Goal: Navigation & Orientation: Understand site structure

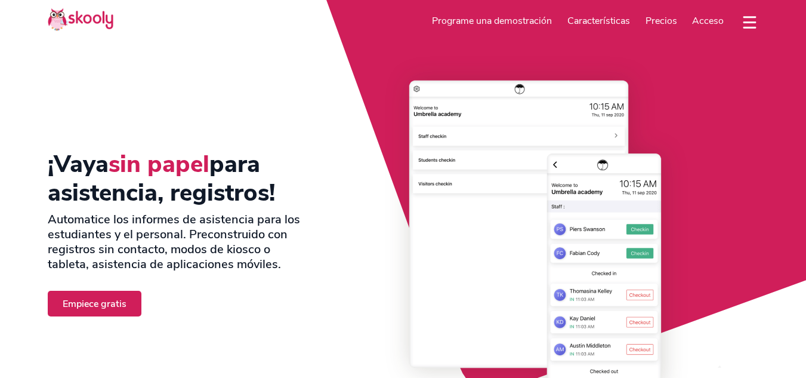
select select "es"
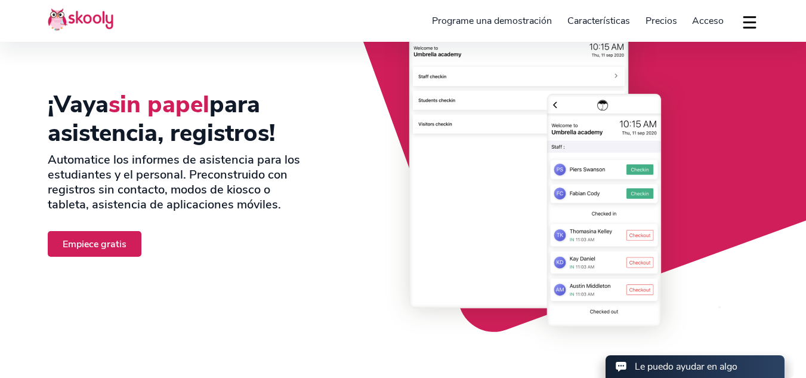
select select "57"
select select "[GEOGRAPHIC_DATA]"
select select "America/Bogota"
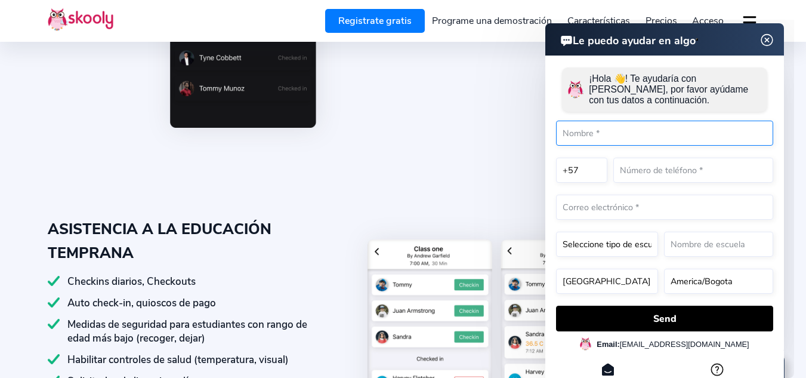
scroll to position [657, 0]
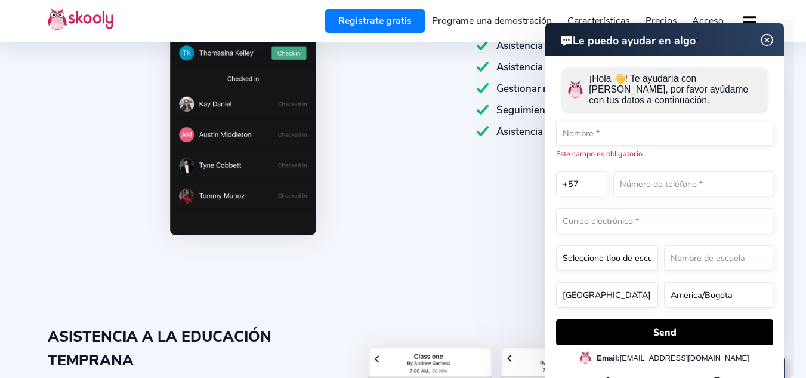
click at [768, 36] on img at bounding box center [767, 40] width 23 height 15
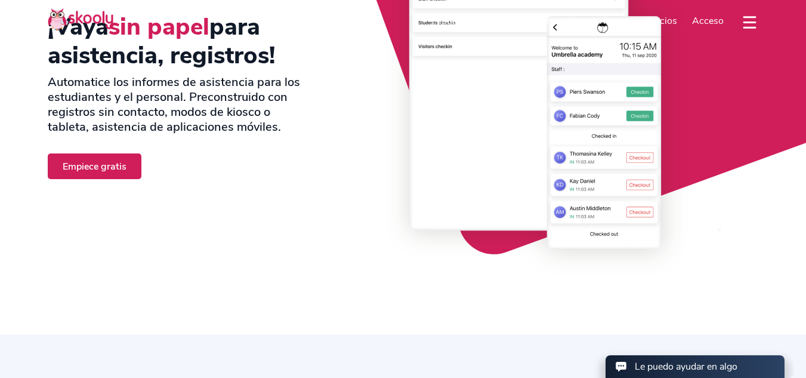
scroll to position [0, 0]
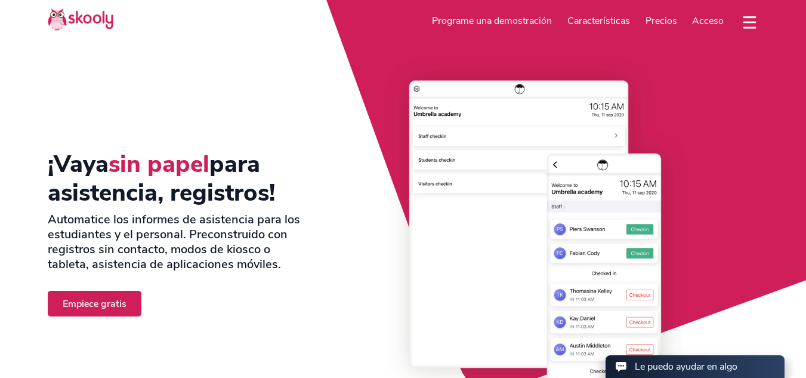
click at [307, 67] on section "¡Vaya sin papel para asistencia, registros! Automatice los informes de asistenc…" at bounding box center [403, 236] width 806 height 472
click at [671, 94] on img at bounding box center [545, 233] width 427 height 323
click at [553, 165] on img at bounding box center [545, 233] width 427 height 323
click at [711, 78] on img at bounding box center [545, 233] width 427 height 323
click at [726, 147] on img at bounding box center [545, 233] width 427 height 323
